Goal: Task Accomplishment & Management: Use online tool/utility

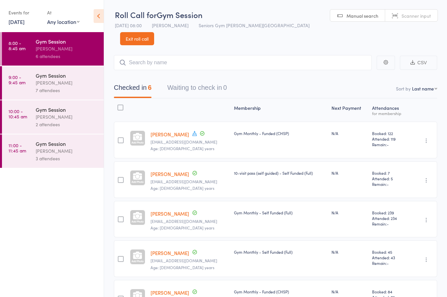
click at [215, 81] on button "Waiting to check in 0" at bounding box center [197, 89] width 60 height 17
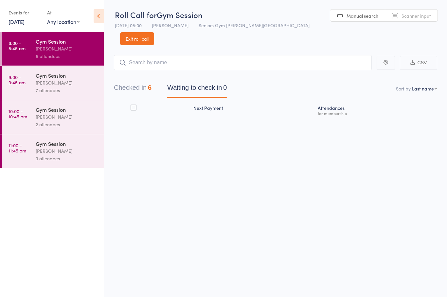
click at [135, 81] on button "Checked in 6" at bounding box center [133, 89] width 38 height 17
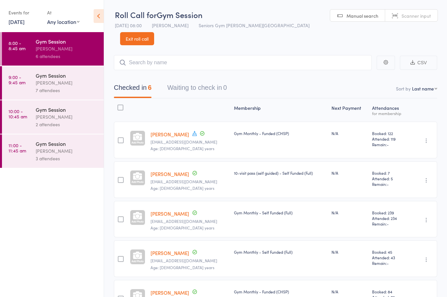
click at [132, 81] on button "Checked in 6" at bounding box center [133, 89] width 38 height 17
click at [209, 81] on button "Waiting to check in 0" at bounding box center [197, 89] width 60 height 17
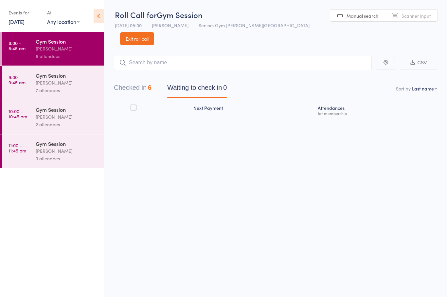
click at [69, 84] on div "[PERSON_NAME]" at bounding box center [67, 83] width 63 height 8
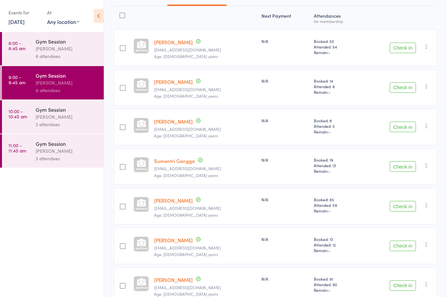
scroll to position [116, 0]
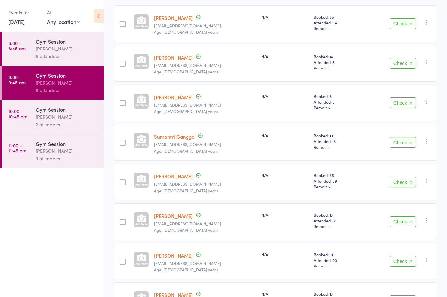
click at [403, 137] on button "Check in" at bounding box center [403, 142] width 26 height 10
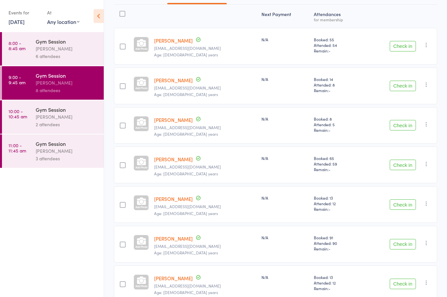
click at [405, 41] on button "Check in" at bounding box center [403, 46] width 26 height 10
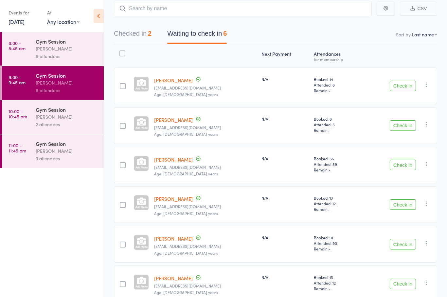
click at [401, 81] on button "Check in" at bounding box center [403, 86] width 26 height 10
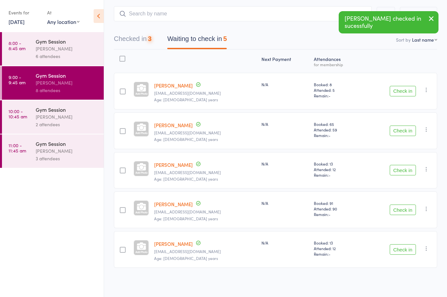
scroll to position [14, 0]
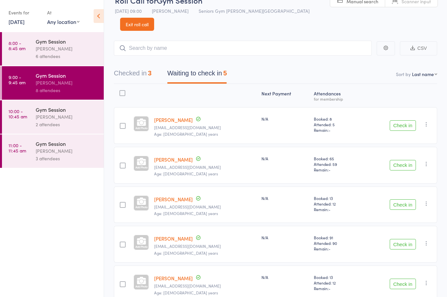
click at [398, 120] on button "Check in" at bounding box center [403, 125] width 26 height 10
click at [402, 120] on button "Check in" at bounding box center [403, 125] width 26 height 10
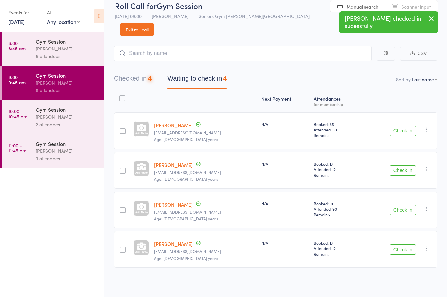
scroll to position [5, 0]
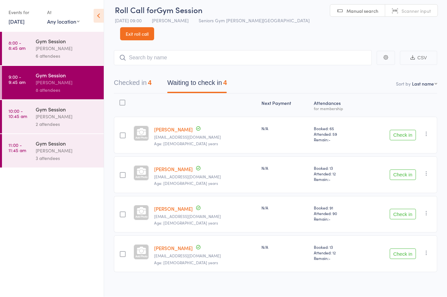
click at [412, 170] on button "Check in" at bounding box center [403, 175] width 26 height 10
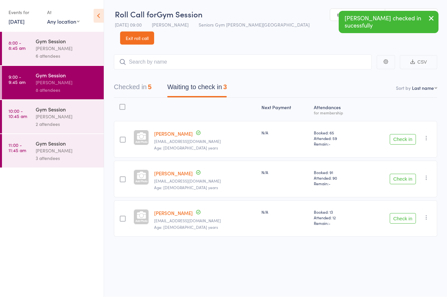
click at [405, 213] on button "Check in" at bounding box center [403, 218] width 26 height 10
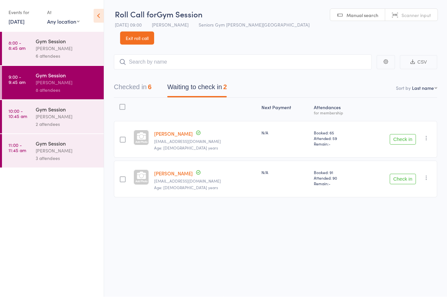
click at [411, 174] on button "Check in" at bounding box center [403, 179] width 26 height 10
